Goal: Task Accomplishment & Management: Complete application form

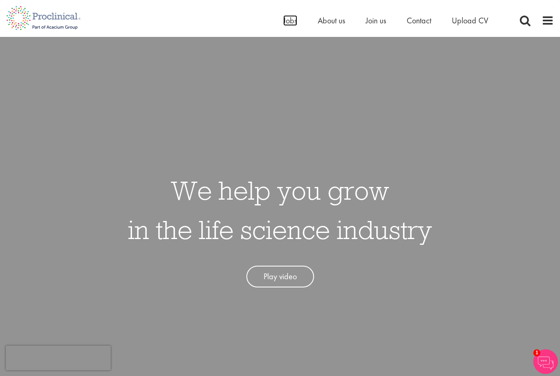
click at [295, 22] on span "Jobs" at bounding box center [290, 20] width 14 height 11
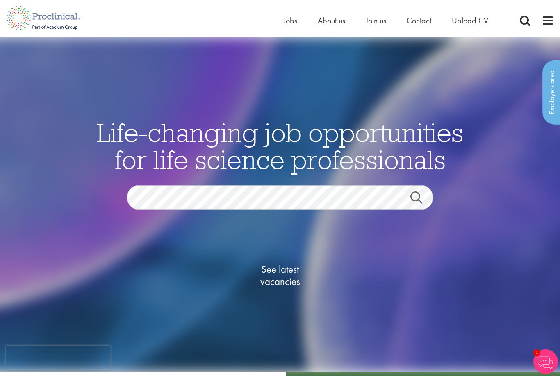
click at [284, 288] on span "See latest vacancies" at bounding box center [280, 275] width 82 height 25
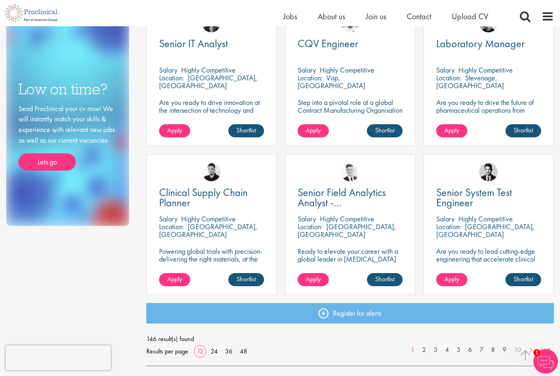
scroll to position [477, 0]
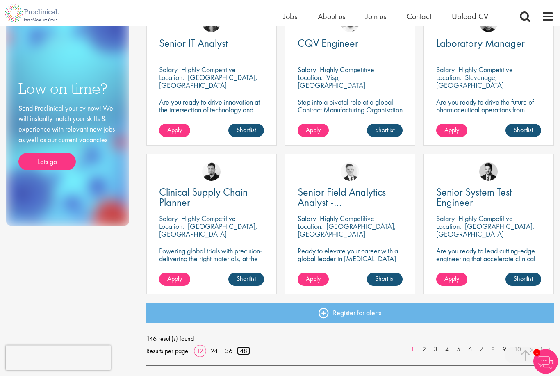
click at [246, 349] on link "48" at bounding box center [243, 351] width 13 height 9
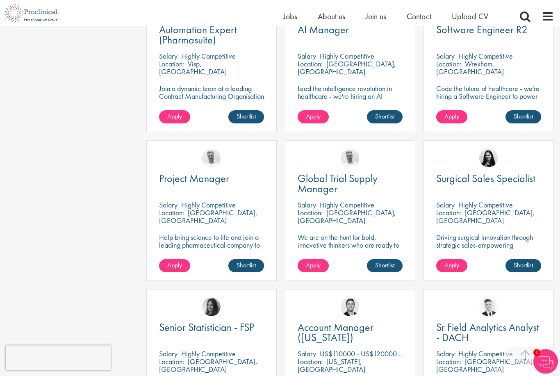
scroll to position [1530, 0]
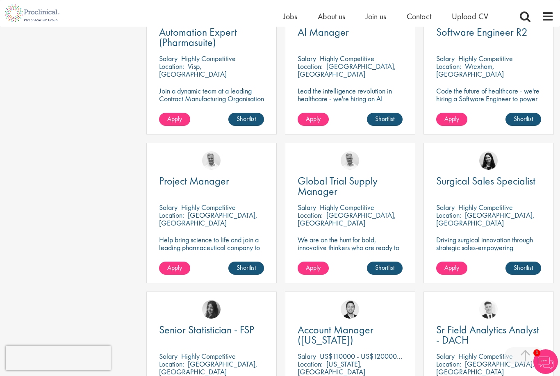
click at [487, 177] on span "Surgical Sales Specialist" at bounding box center [485, 181] width 99 height 14
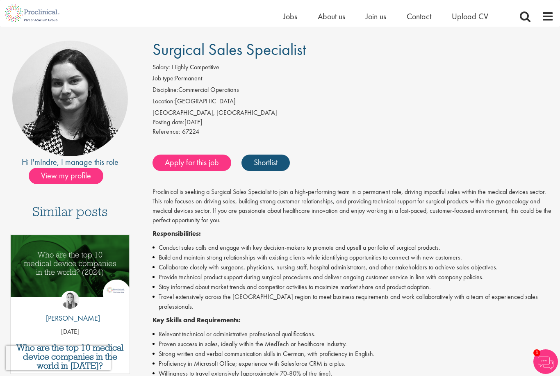
scroll to position [50, 0]
